Goal: Transaction & Acquisition: Purchase product/service

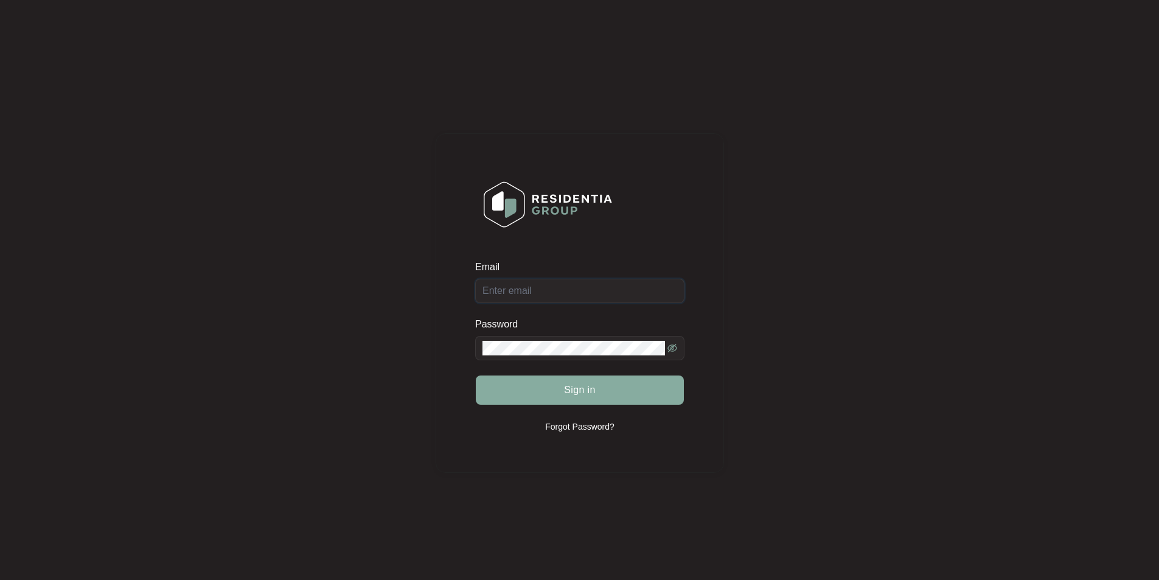
type input "[EMAIL_ADDRESS][DOMAIN_NAME]"
click at [575, 394] on span "Sign in" at bounding box center [580, 390] width 32 height 15
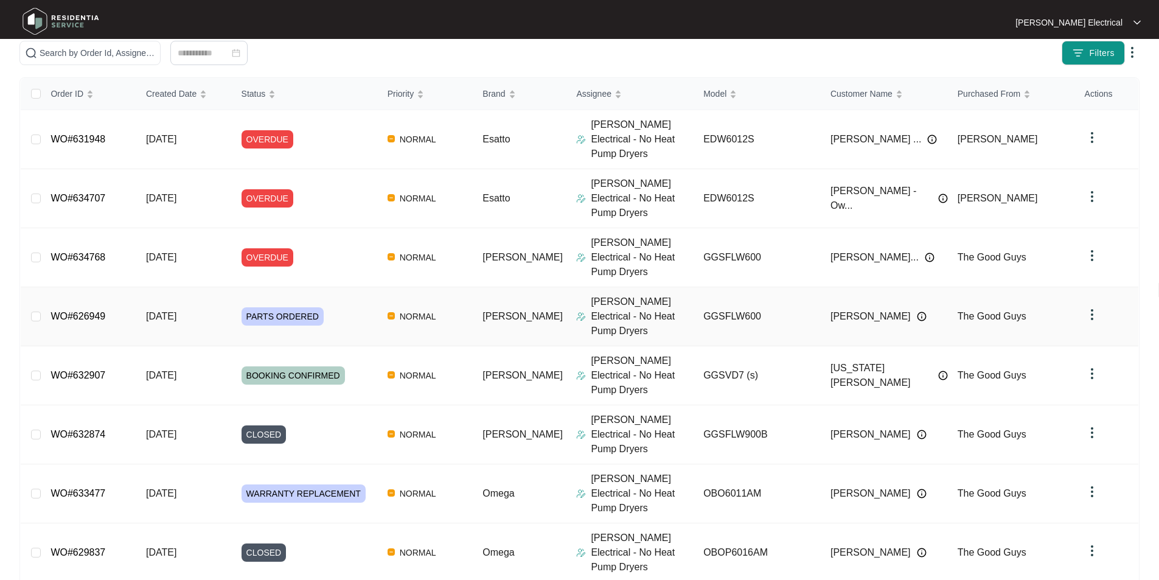
scroll to position [155, 0]
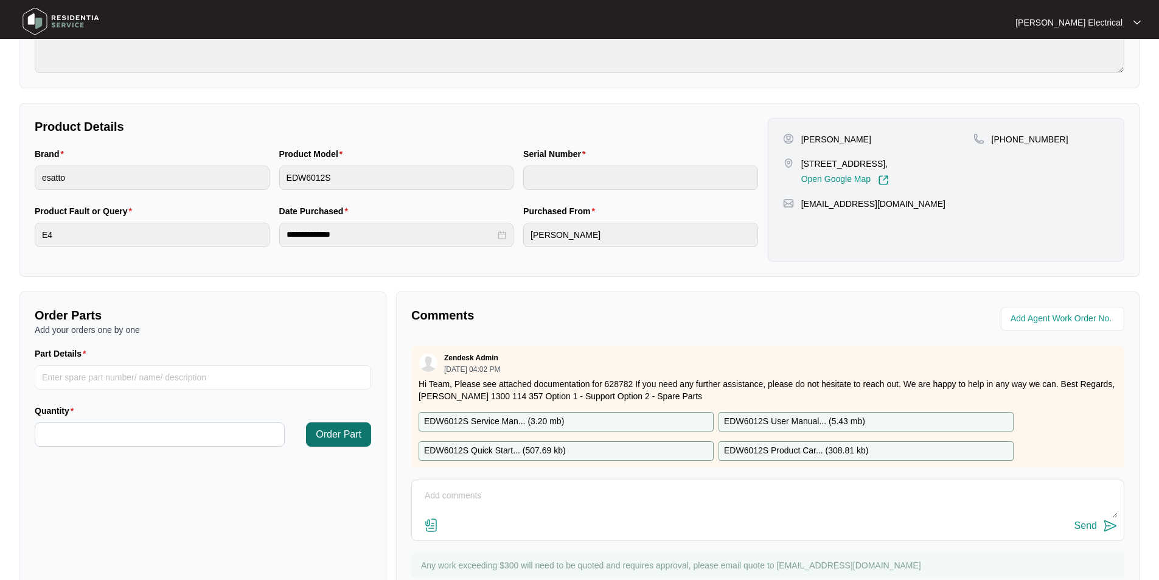
scroll to position [228, 0]
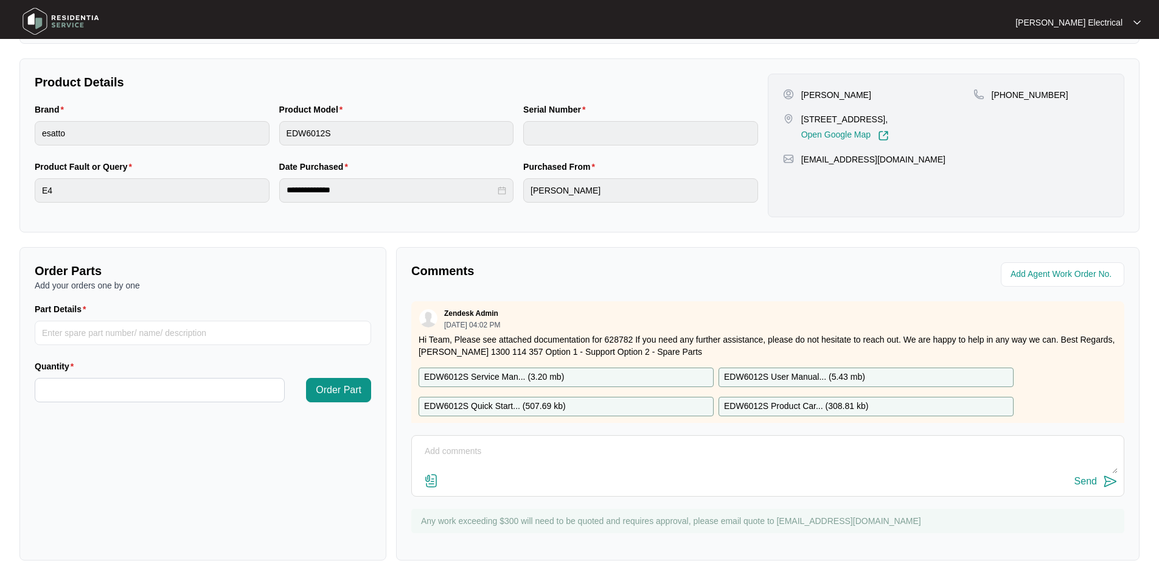
click at [493, 372] on p "EDW6012S Service Man... ( 3.20 mb )" at bounding box center [494, 377] width 140 height 13
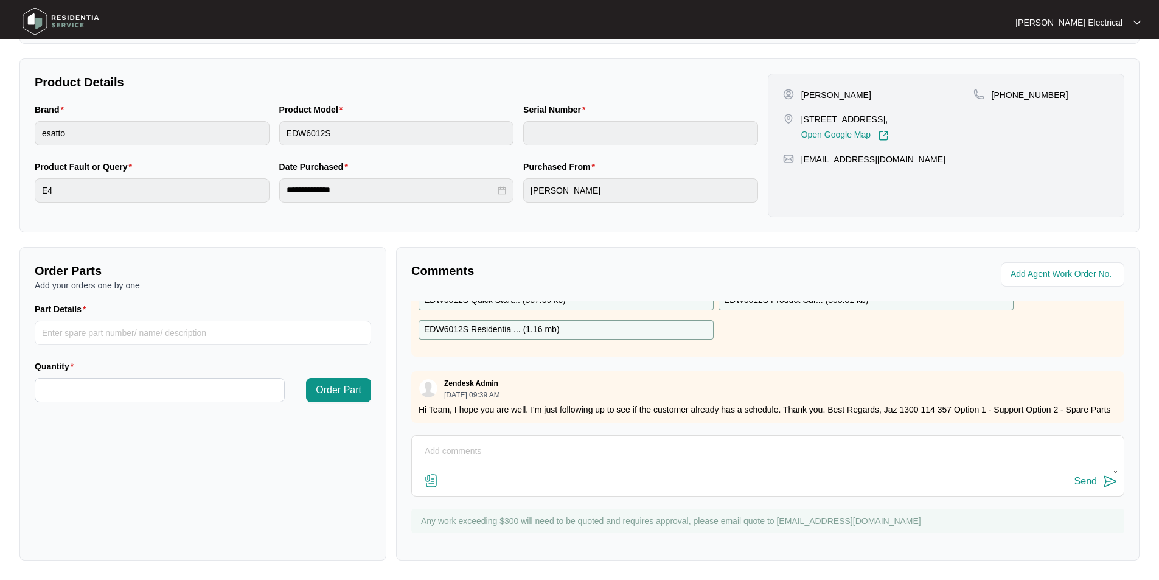
scroll to position [127, 0]
click at [68, 329] on input "Part Details" at bounding box center [203, 333] width 337 height 24
type input "flow meter and airbreak"
click at [71, 383] on input "Quantity" at bounding box center [159, 389] width 249 height 23
type input "*"
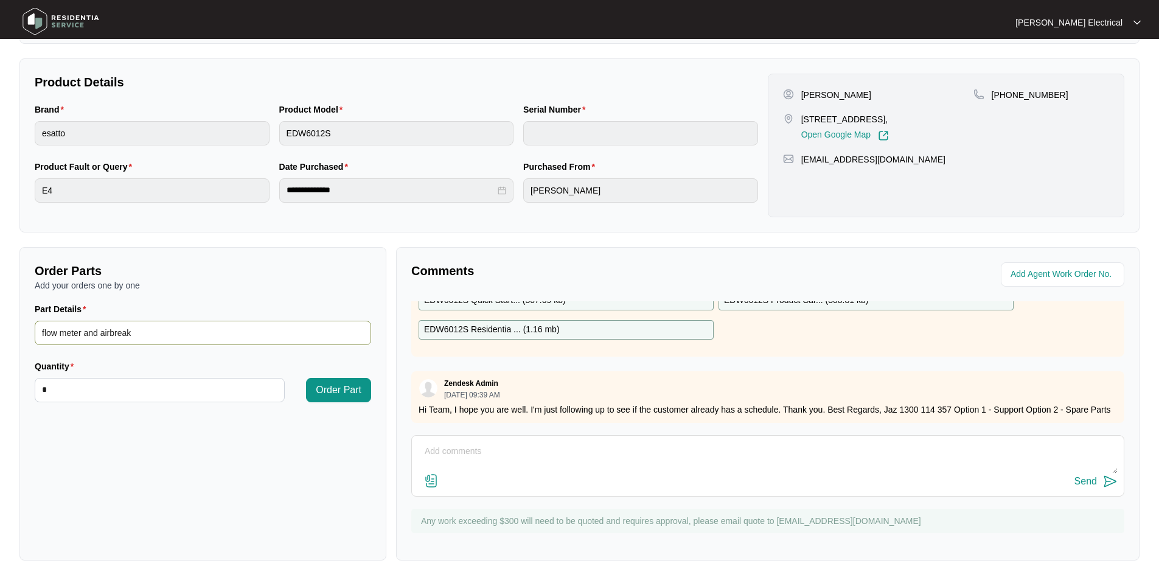
drag, startPoint x: 84, startPoint y: 333, endPoint x: 97, endPoint y: 331, distance: 13.5
click at [97, 331] on input "flow meter and airbreak" at bounding box center [203, 333] width 337 height 24
type input "flow meter with airbreak"
click at [329, 389] on span "Order Part" at bounding box center [339, 390] width 46 height 15
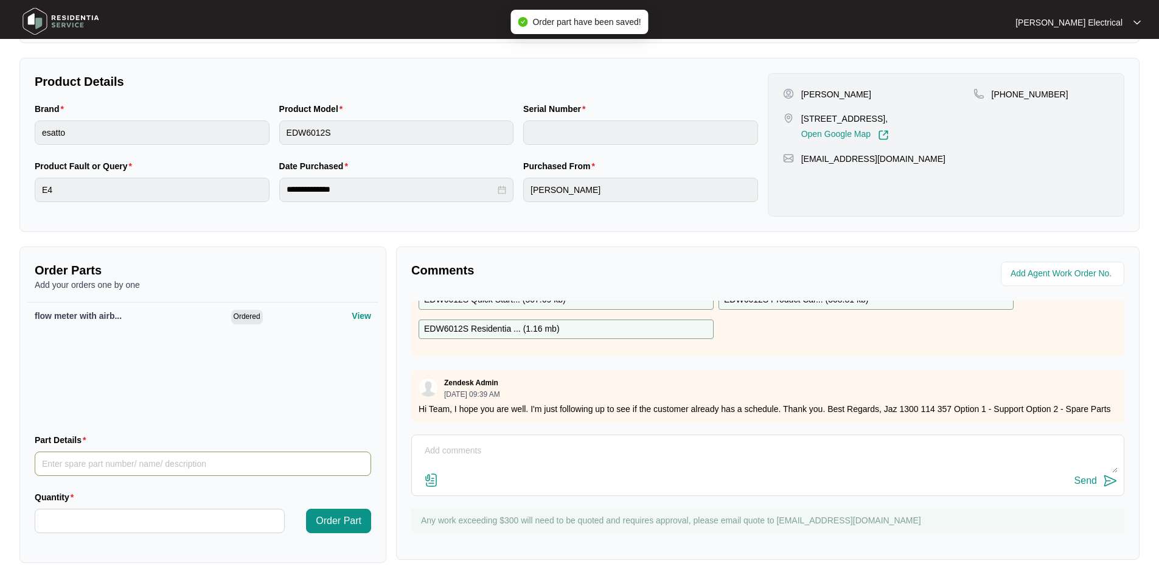
drag, startPoint x: 49, startPoint y: 462, endPoint x: 57, endPoint y: 462, distance: 7.9
click at [54, 462] on input "Part Details" at bounding box center [203, 464] width 337 height 24
type input "inlet valve"
click at [108, 523] on input "Quantity" at bounding box center [159, 520] width 249 height 23
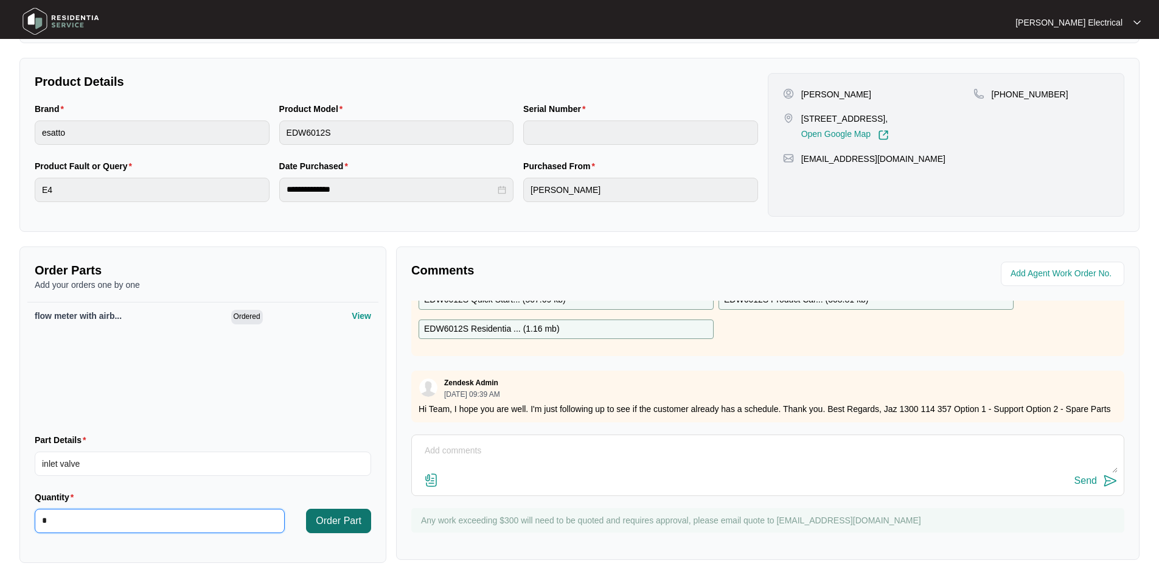
type input "*"
click at [344, 525] on span "Order Part" at bounding box center [339, 521] width 46 height 15
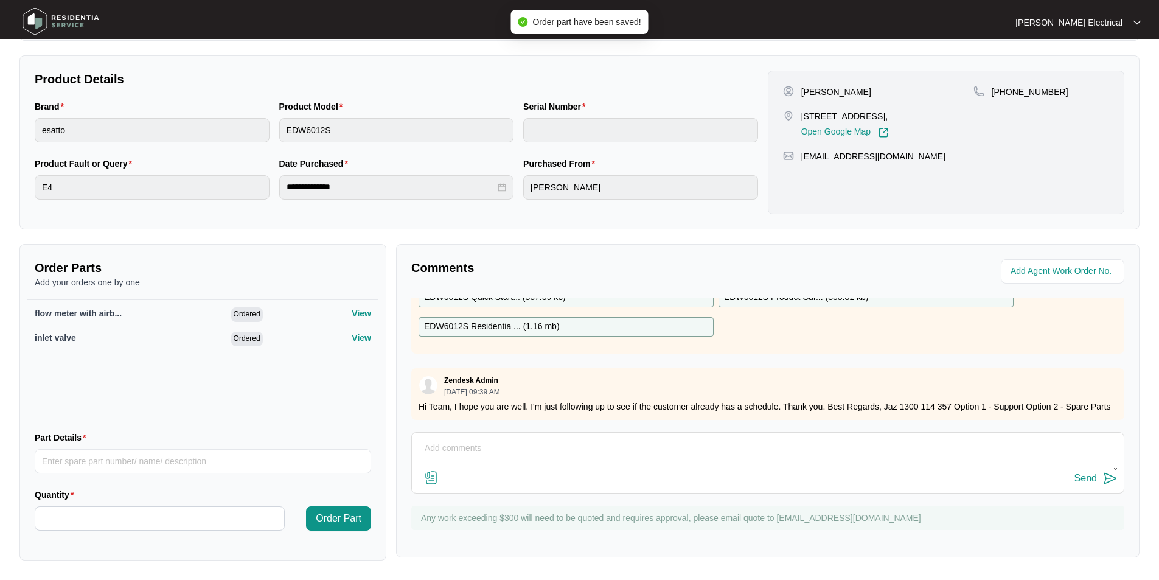
click at [436, 448] on textarea at bounding box center [768, 455] width 700 height 32
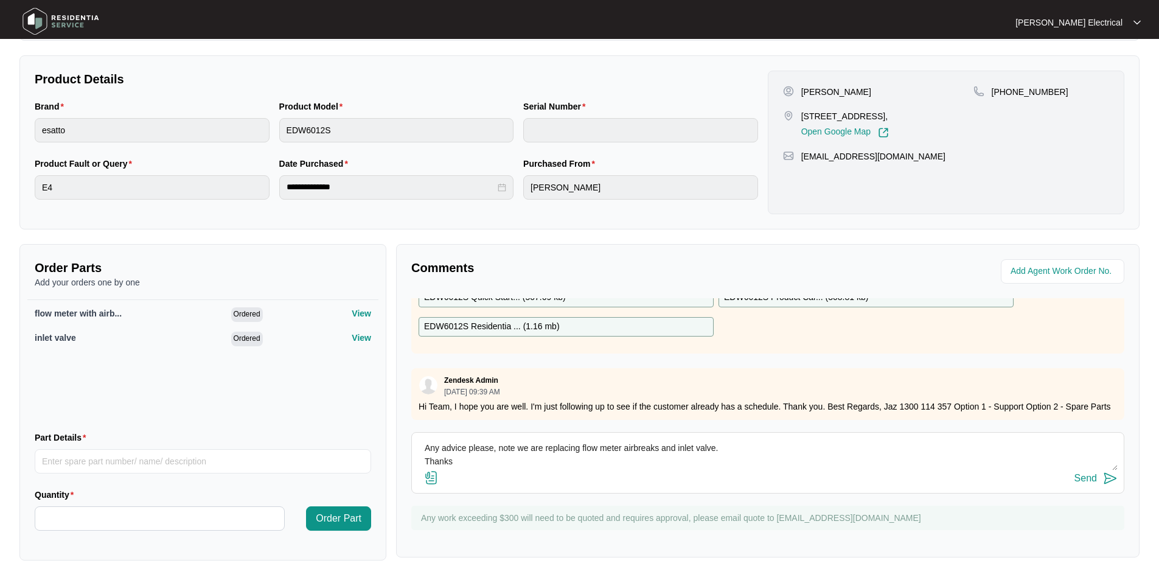
scroll to position [76, 0]
type textarea "Hi Techs We are getting so many calls for E4 errors, we are following the flow …"
click at [1081, 480] on div "Send" at bounding box center [1086, 478] width 23 height 11
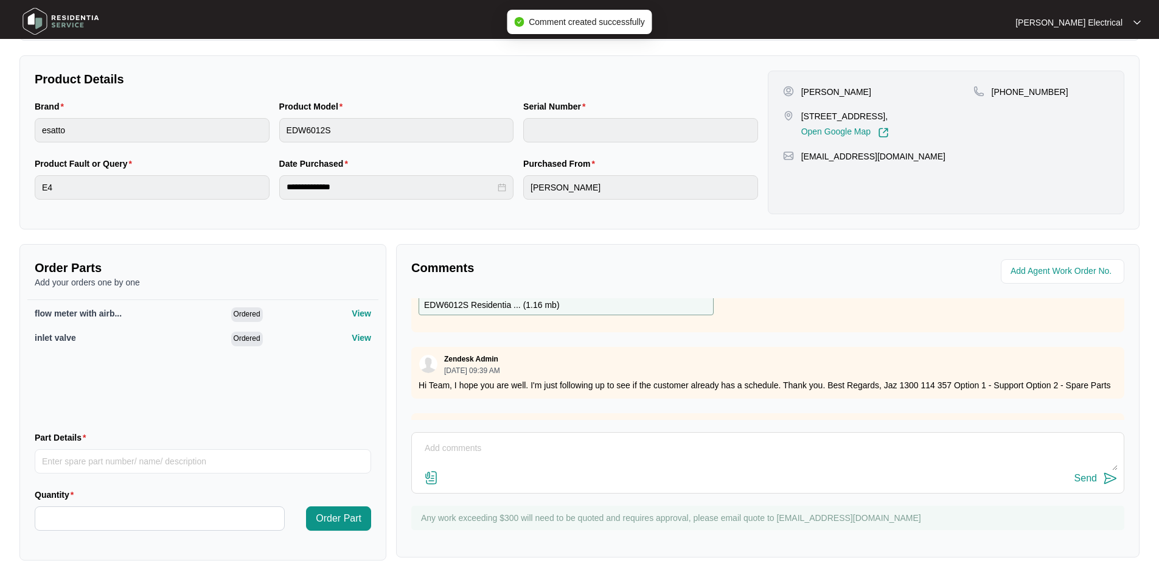
scroll to position [206, 0]
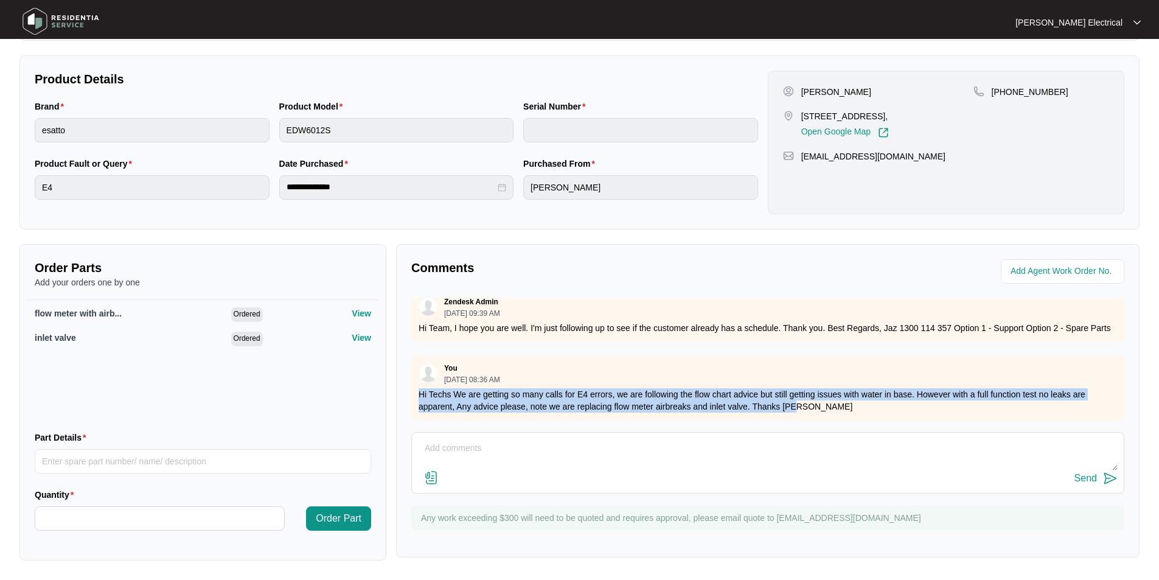
drag, startPoint x: 419, startPoint y: 383, endPoint x: 1073, endPoint y: 405, distance: 654.5
click at [1082, 405] on div "You [DATE] 08:36 AM Hi Techs We are getting so many calls for E4 errors, we are…" at bounding box center [767, 388] width 713 height 64
copy p "Hi Techs We are getting so many calls for E4 errors, we are following the flow …"
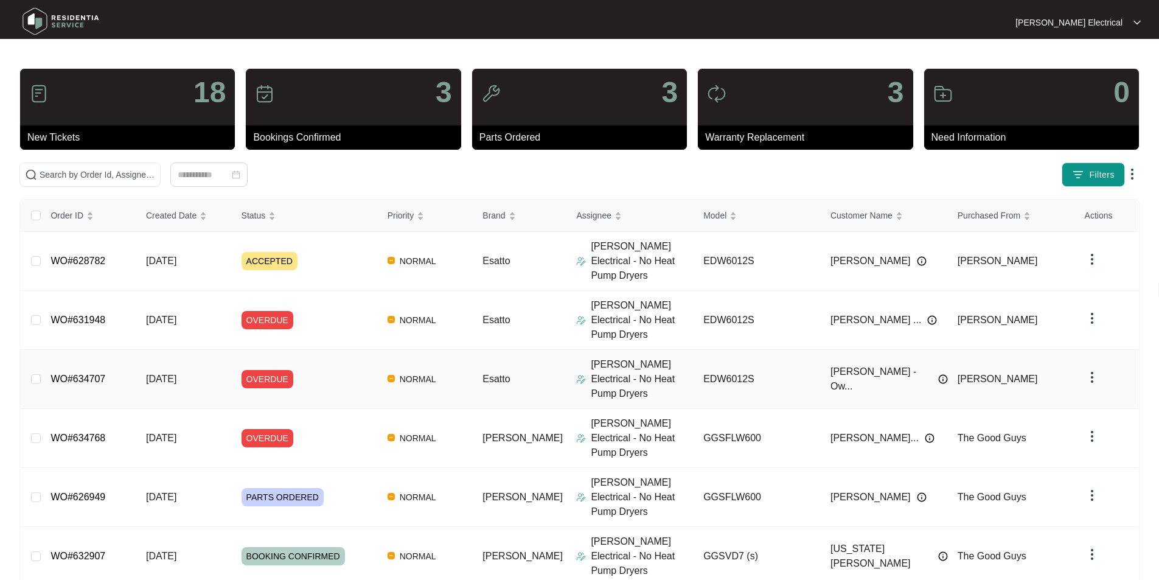
click at [112, 350] on td "WO#634707" at bounding box center [89, 379] width 96 height 59
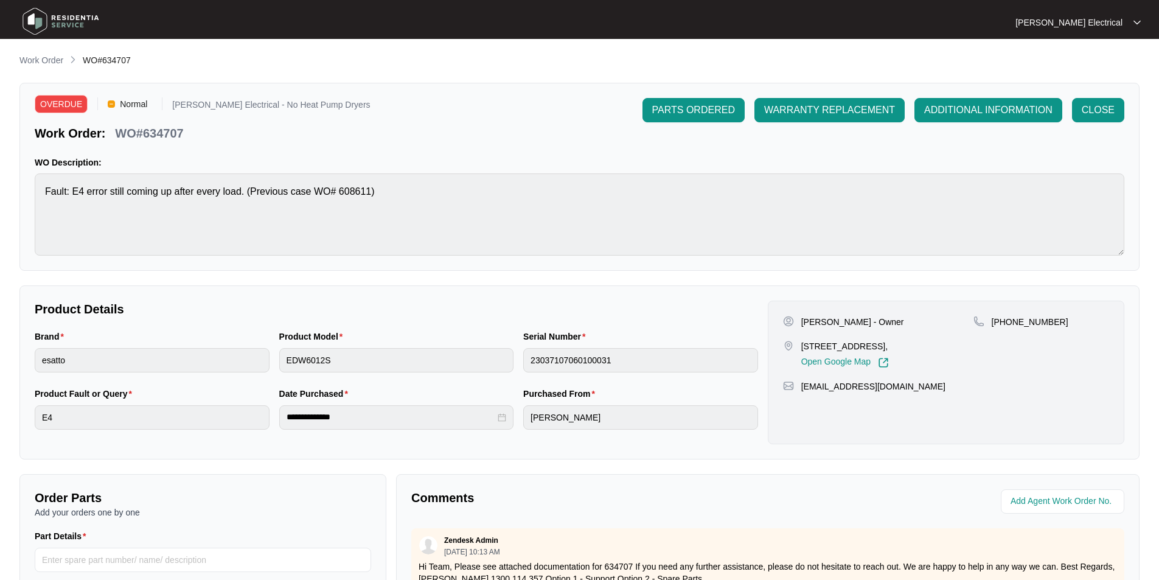
scroll to position [183, 0]
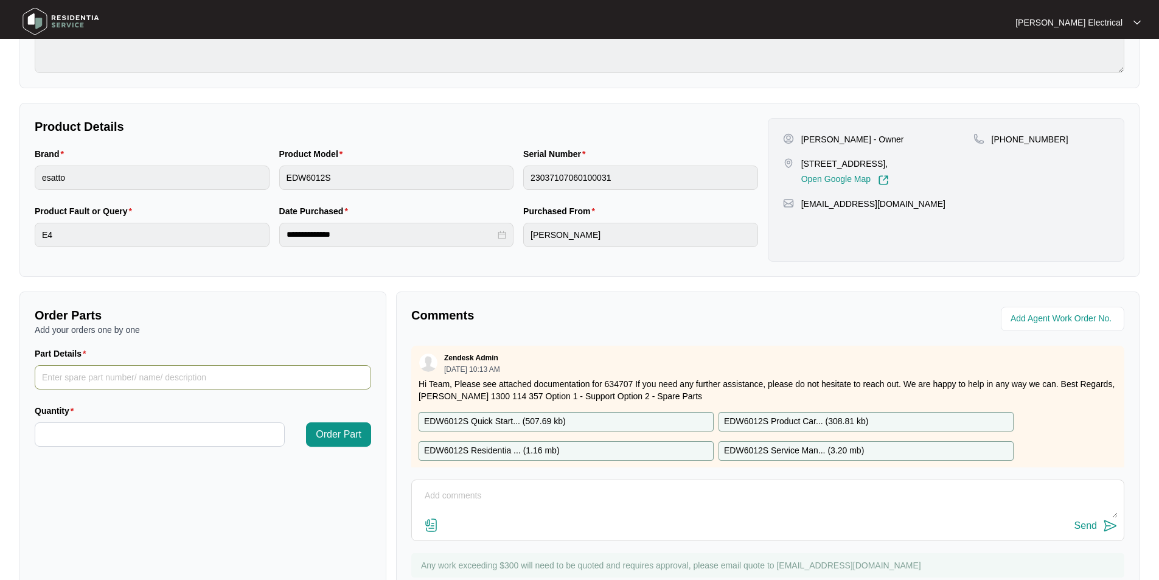
click at [110, 374] on input "Part Details" at bounding box center [203, 377] width 337 height 24
type input "flow meter and airbreak"
click at [83, 433] on input "Quantity" at bounding box center [159, 434] width 249 height 23
type input "*"
click at [335, 439] on span "Order Part" at bounding box center [339, 434] width 46 height 15
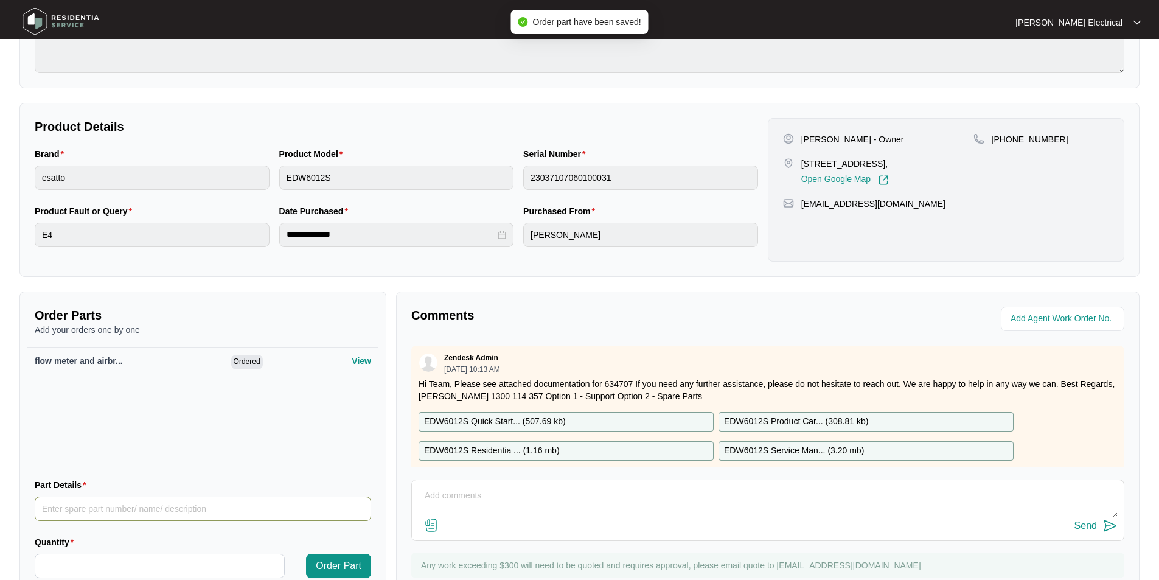
drag, startPoint x: 86, startPoint y: 512, endPoint x: 80, endPoint y: 511, distance: 6.2
click at [85, 512] on input "Part Details" at bounding box center [203, 509] width 337 height 24
type input "inlet valve"
click at [83, 569] on input "Quantity" at bounding box center [159, 565] width 249 height 23
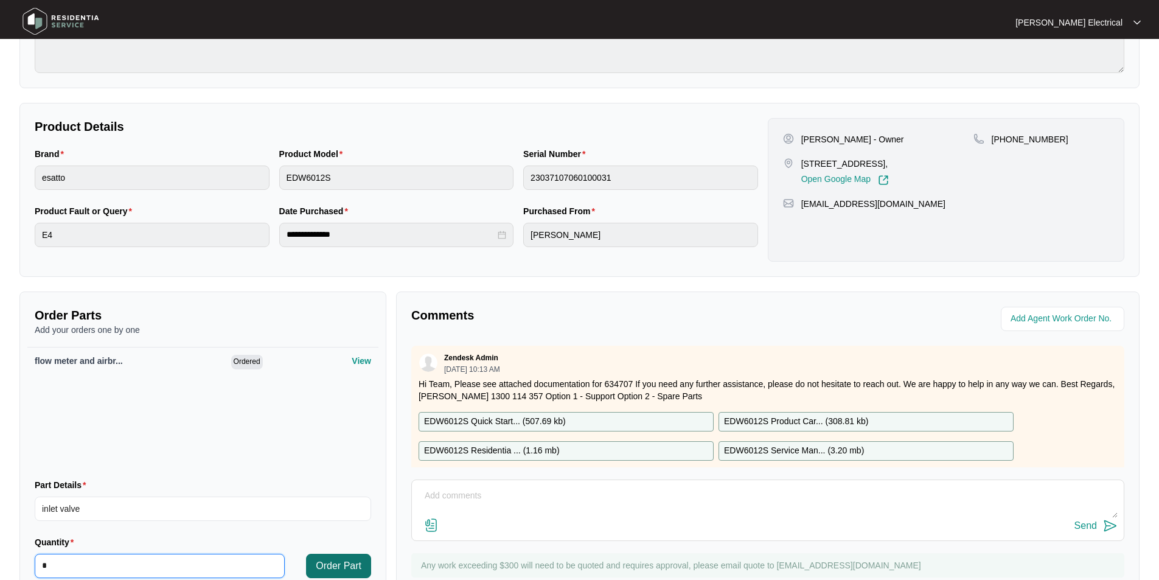
type input "*"
click at [355, 567] on span "Order Part" at bounding box center [339, 566] width 46 height 15
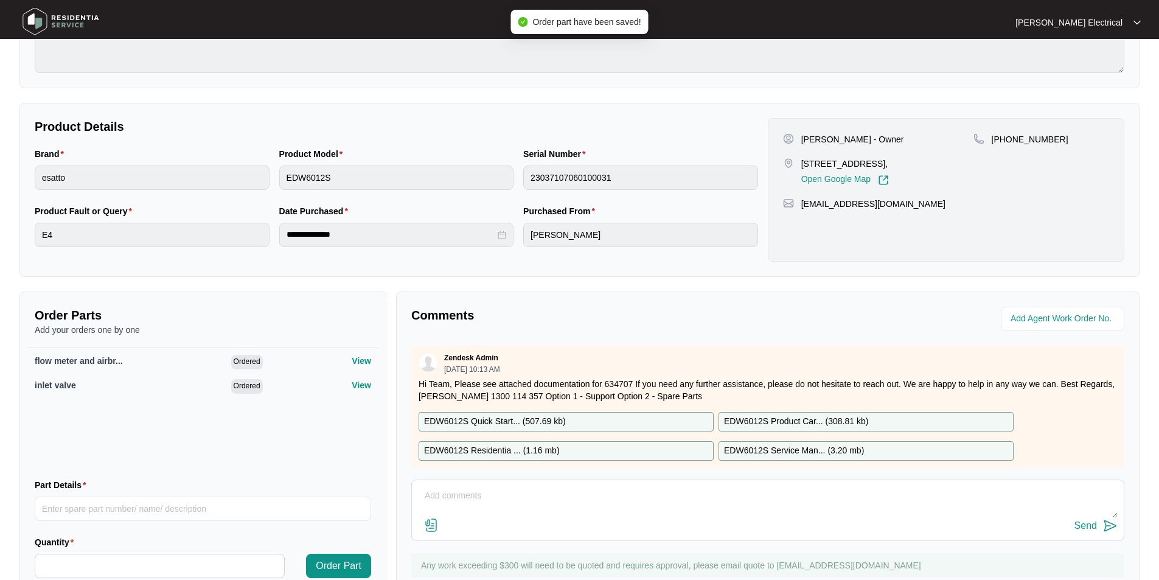
scroll to position [0, 0]
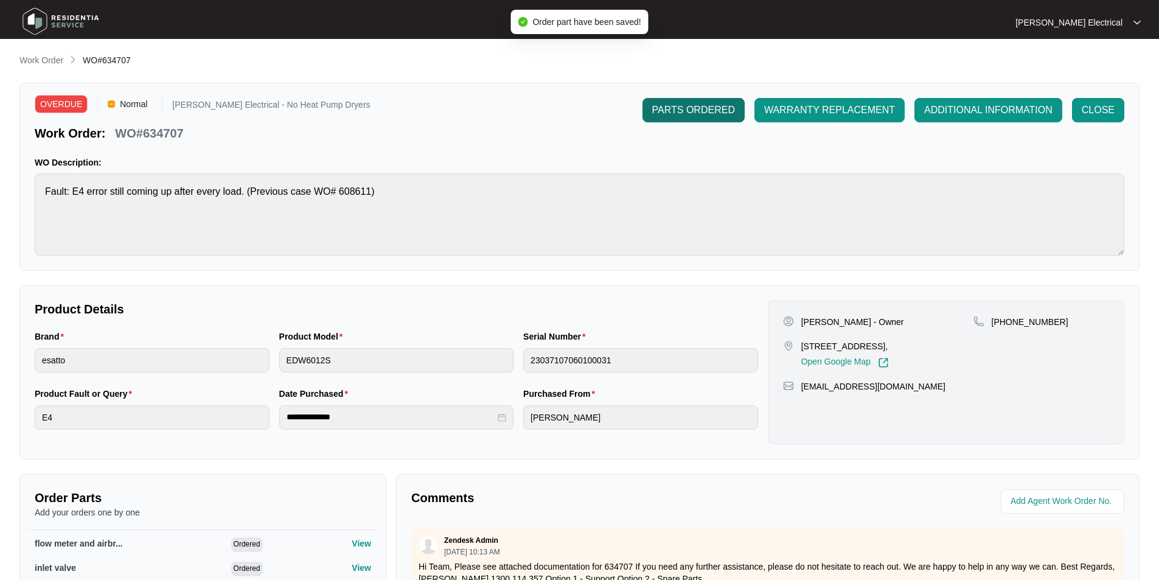
click at [685, 107] on span "PARTS ORDERED" at bounding box center [693, 110] width 83 height 15
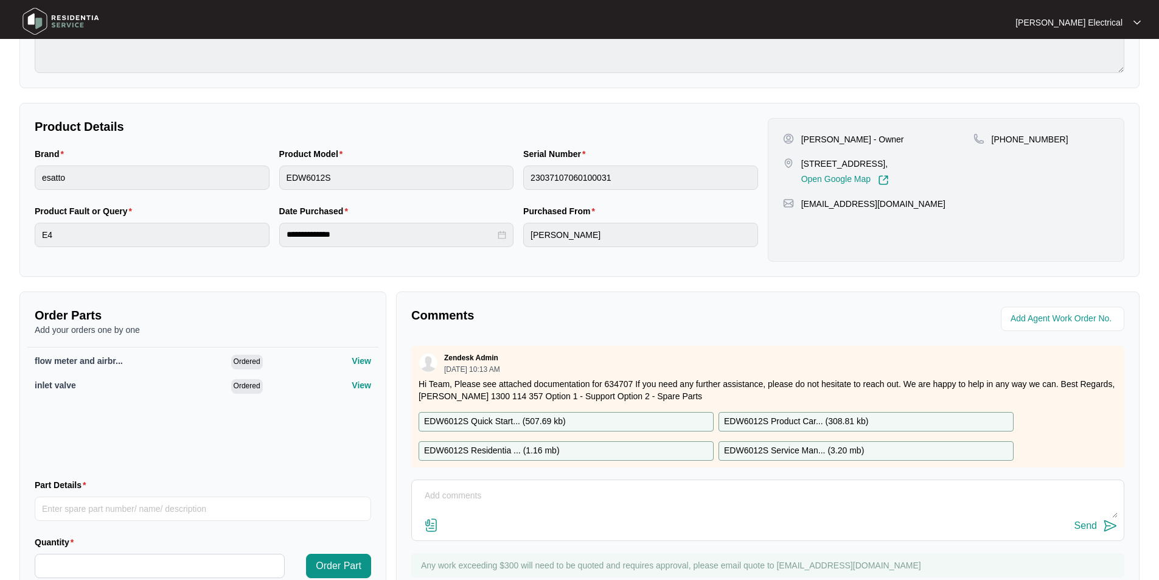
scroll to position [230, 0]
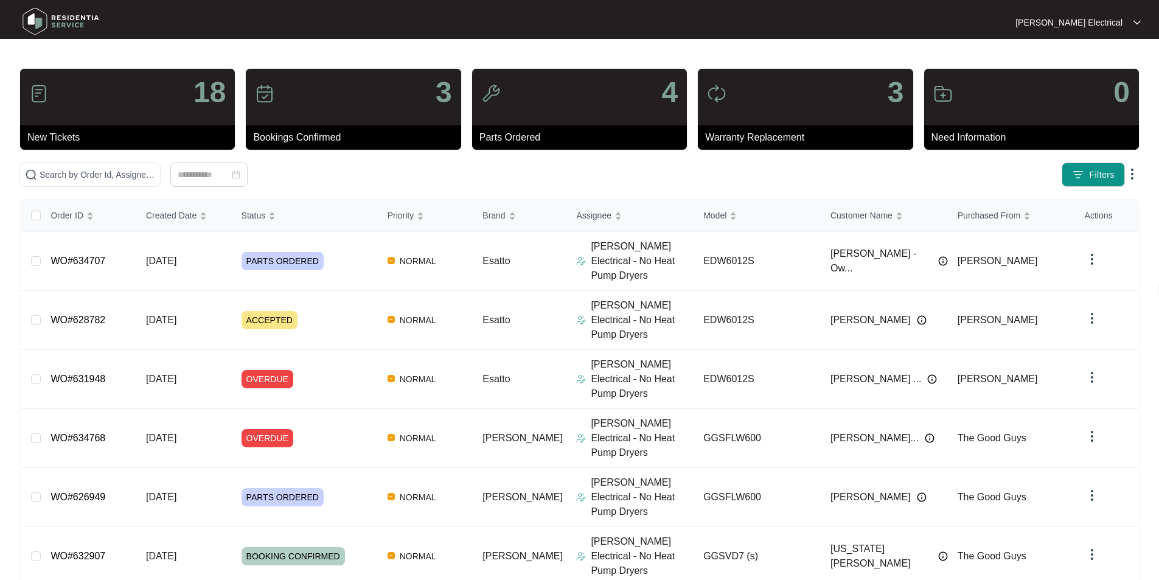
scroll to position [155, 0]
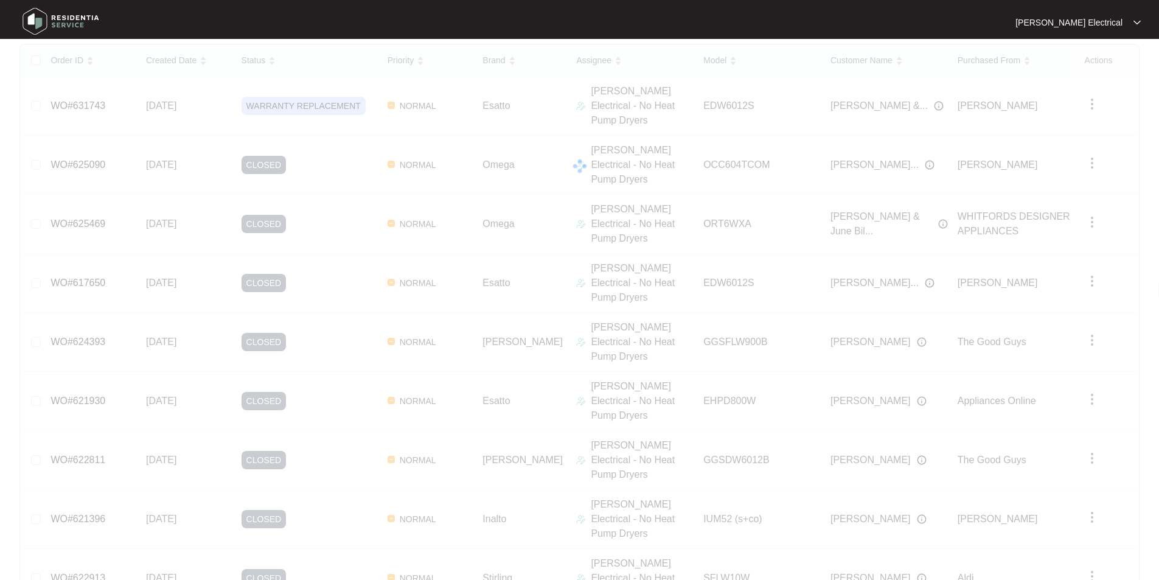
scroll to position [0, 0]
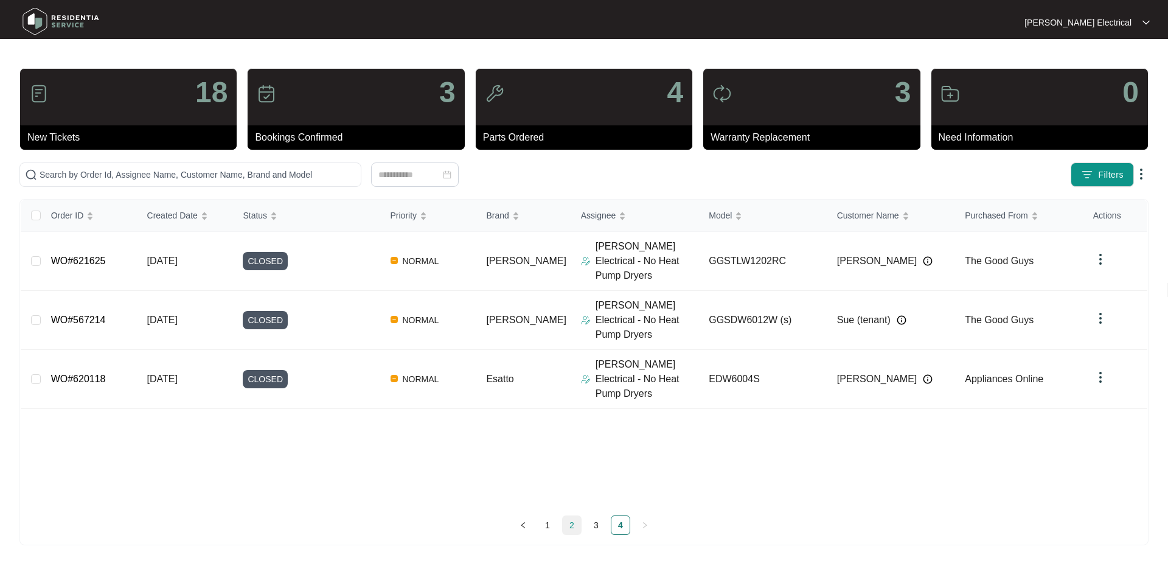
click at [573, 528] on link "2" at bounding box center [572, 525] width 18 height 18
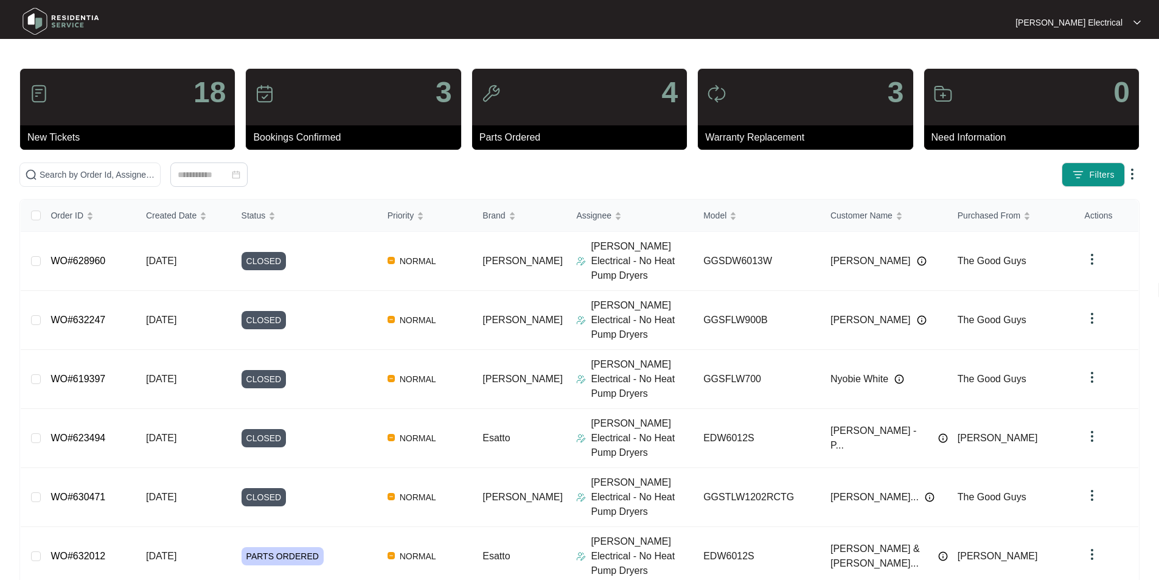
scroll to position [155, 0]
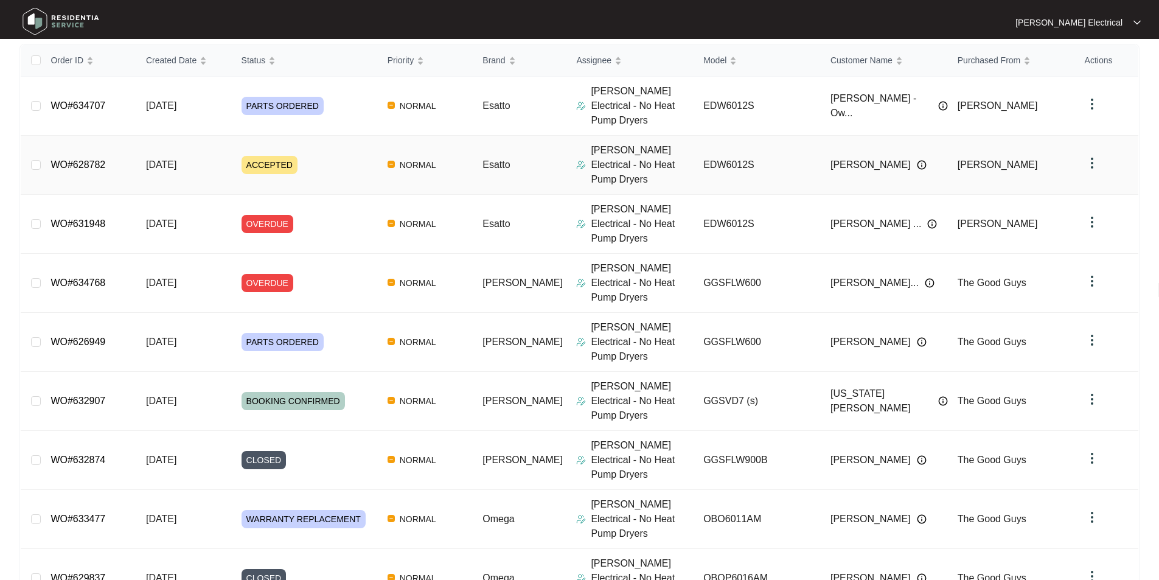
click at [108, 148] on td "WO#628782" at bounding box center [89, 165] width 96 height 59
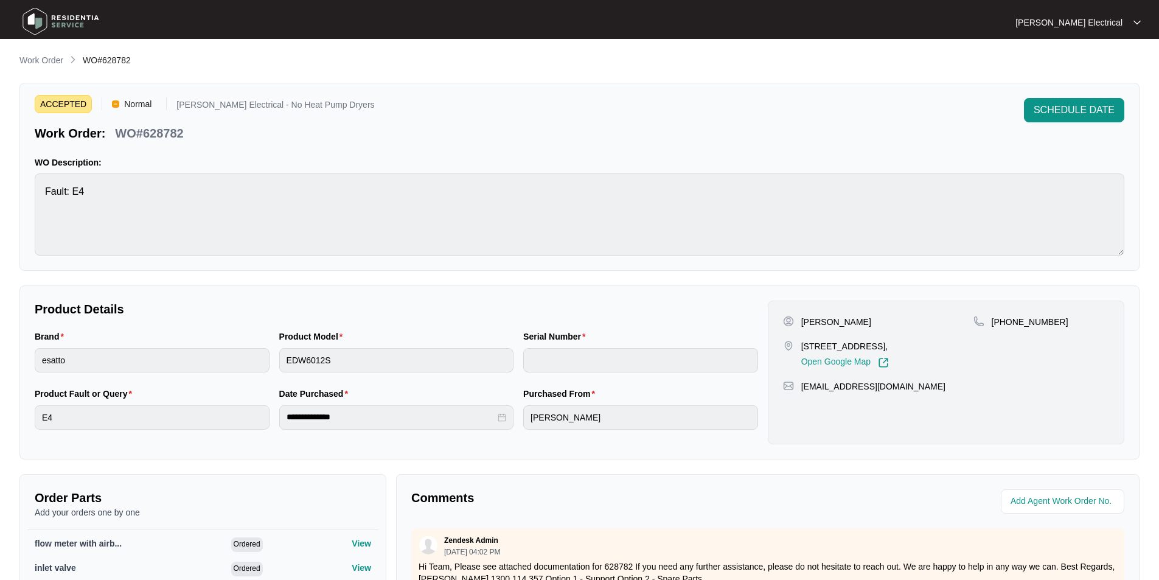
click at [62, 101] on span "ACCEPTED" at bounding box center [63, 104] width 57 height 18
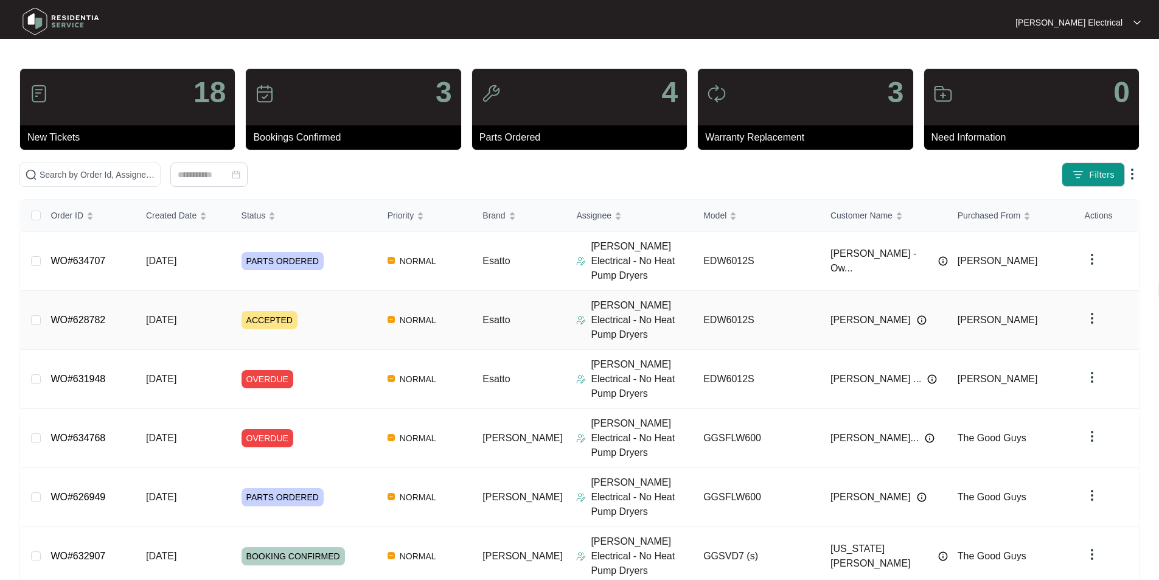
click at [1094, 311] on img at bounding box center [1092, 318] width 15 height 15
click at [1090, 311] on img at bounding box center [1092, 318] width 15 height 15
click at [276, 311] on span "ACCEPTED" at bounding box center [270, 320] width 56 height 18
click at [542, 137] on p "Parts Ordered" at bounding box center [584, 137] width 208 height 15
